Goal: Task Accomplishment & Management: Use online tool/utility

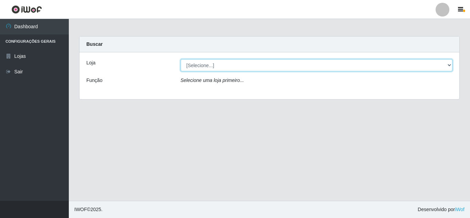
click at [376, 67] on select "[Selecione...] Queiroz [GEOGRAPHIC_DATA] - [GEOGRAPHIC_DATA]" at bounding box center [317, 65] width 272 height 12
select select "462"
click at [181, 59] on select "[Selecione...] Queiroz [GEOGRAPHIC_DATA] - [GEOGRAPHIC_DATA]" at bounding box center [317, 65] width 272 height 12
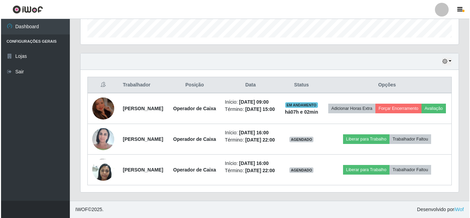
scroll to position [246, 0]
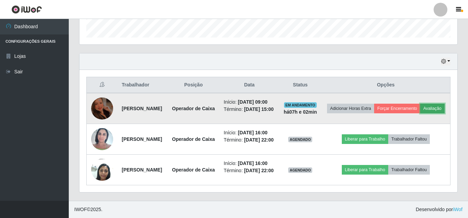
click at [421, 104] on button "Avaliação" at bounding box center [433, 109] width 24 height 10
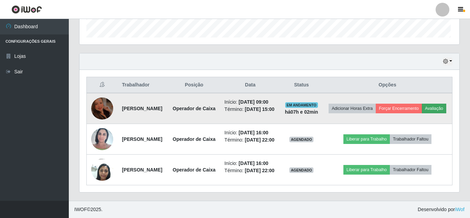
scroll to position [143, 375]
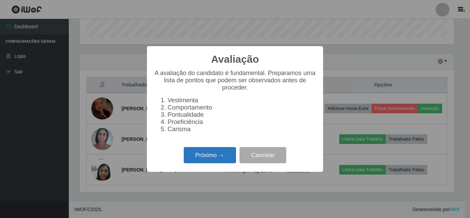
click at [207, 157] on button "Próximo →" at bounding box center [210, 155] width 52 height 16
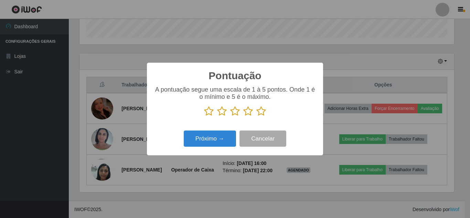
click at [259, 112] on icon at bounding box center [261, 111] width 10 height 10
click at [256, 116] on input "radio" at bounding box center [256, 116] width 0 height 0
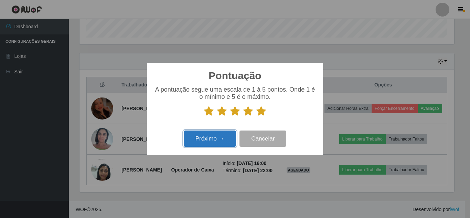
click at [222, 139] on button "Próximo →" at bounding box center [210, 138] width 52 height 16
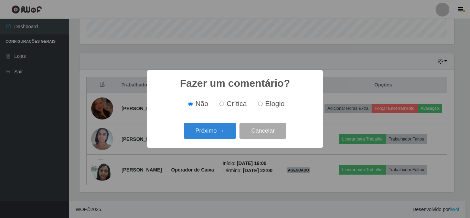
click at [261, 105] on input "Elogio" at bounding box center [260, 104] width 4 height 4
radio input "true"
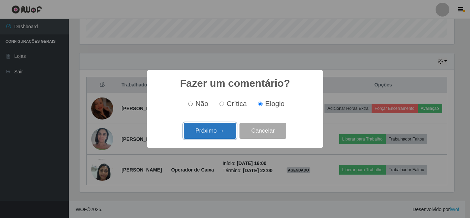
click at [211, 133] on button "Próximo →" at bounding box center [210, 131] width 52 height 16
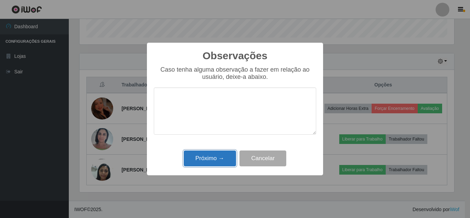
click at [214, 157] on button "Próximo →" at bounding box center [210, 158] width 52 height 16
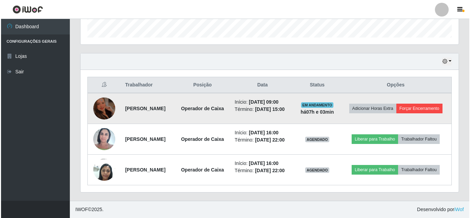
scroll to position [224, 0]
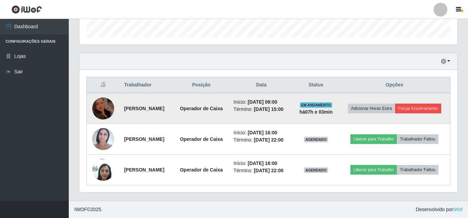
click at [424, 77] on th "Opções" at bounding box center [395, 85] width 112 height 16
click at [405, 104] on button "Forçar Encerramento" at bounding box center [419, 109] width 46 height 10
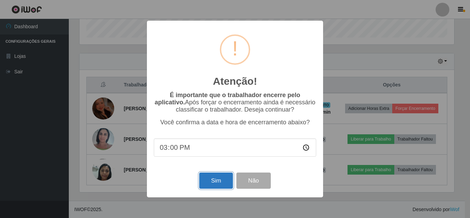
click at [221, 178] on button "Sim" at bounding box center [215, 180] width 33 height 16
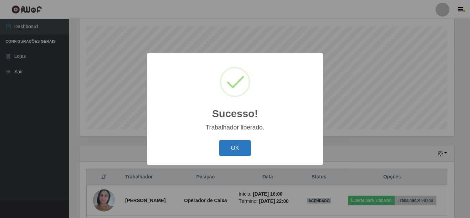
click at [241, 149] on button "OK" at bounding box center [235, 148] width 32 height 16
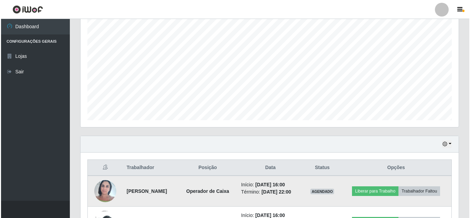
scroll to position [178, 0]
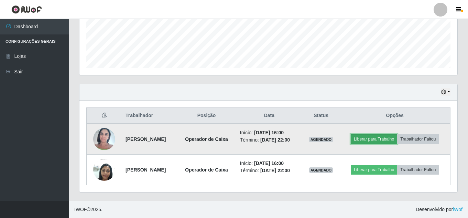
click at [385, 138] on button "Liberar para Trabalho" at bounding box center [374, 139] width 46 height 10
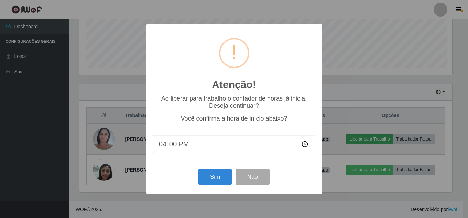
scroll to position [143, 375]
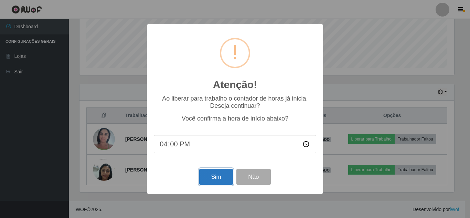
click at [224, 178] on button "Sim" at bounding box center [215, 177] width 33 height 16
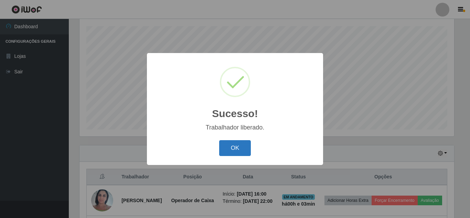
click at [240, 150] on button "OK" at bounding box center [235, 148] width 32 height 16
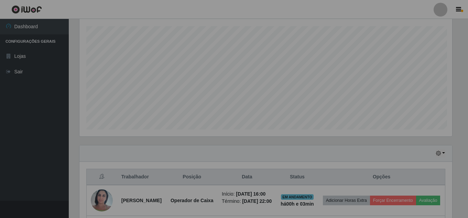
scroll to position [0, 0]
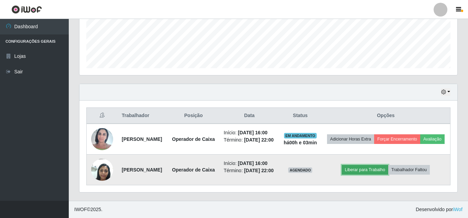
click at [371, 165] on button "Liberar para Trabalho" at bounding box center [365, 170] width 46 height 10
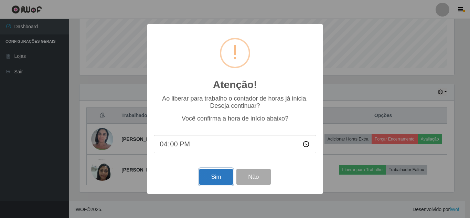
click at [215, 178] on button "Sim" at bounding box center [215, 177] width 33 height 16
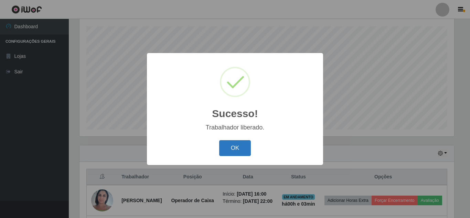
click at [235, 147] on button "OK" at bounding box center [235, 148] width 32 height 16
